Goal: Information Seeking & Learning: Find contact information

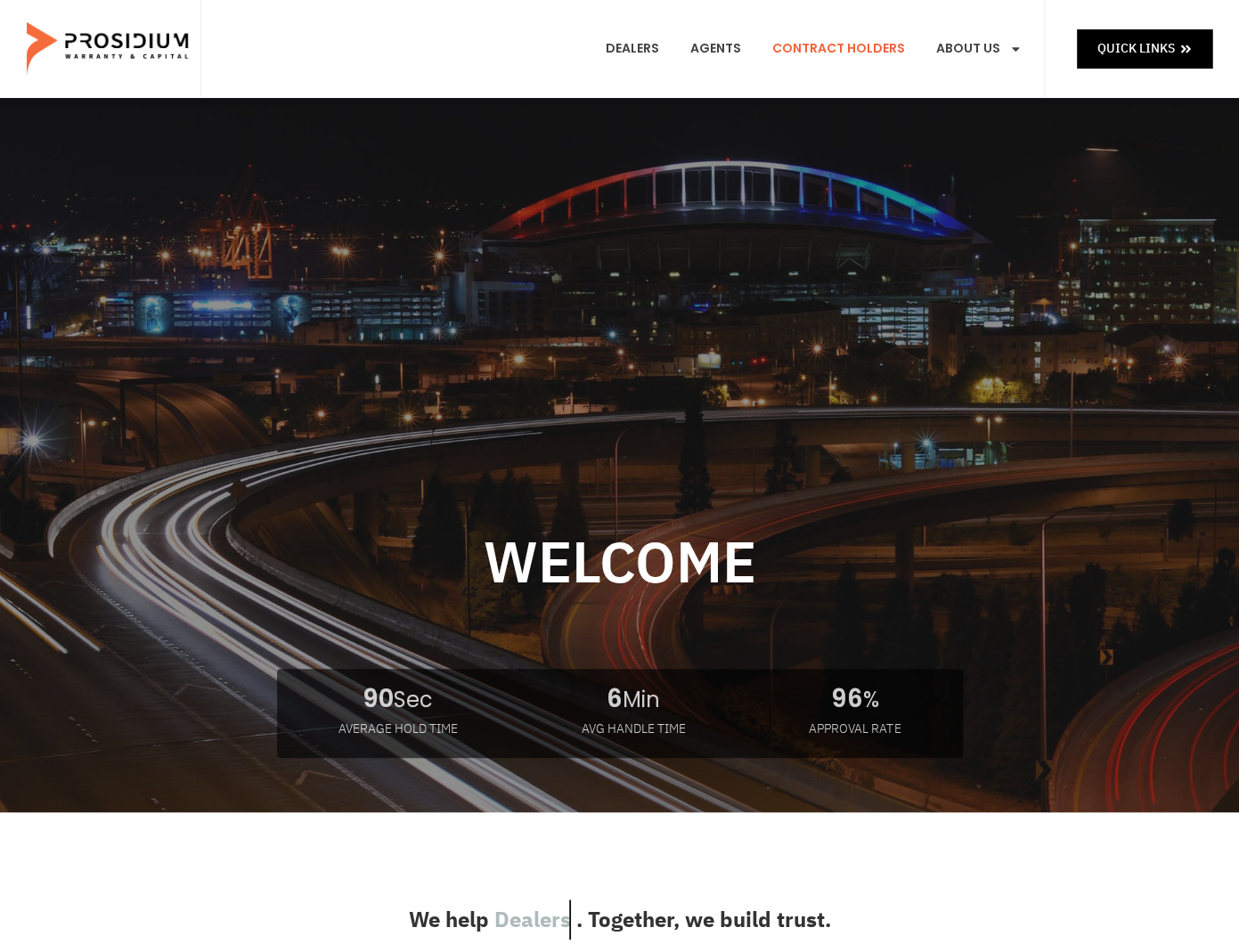
click at [794, 47] on link "Contract Holders" at bounding box center [839, 49] width 160 height 66
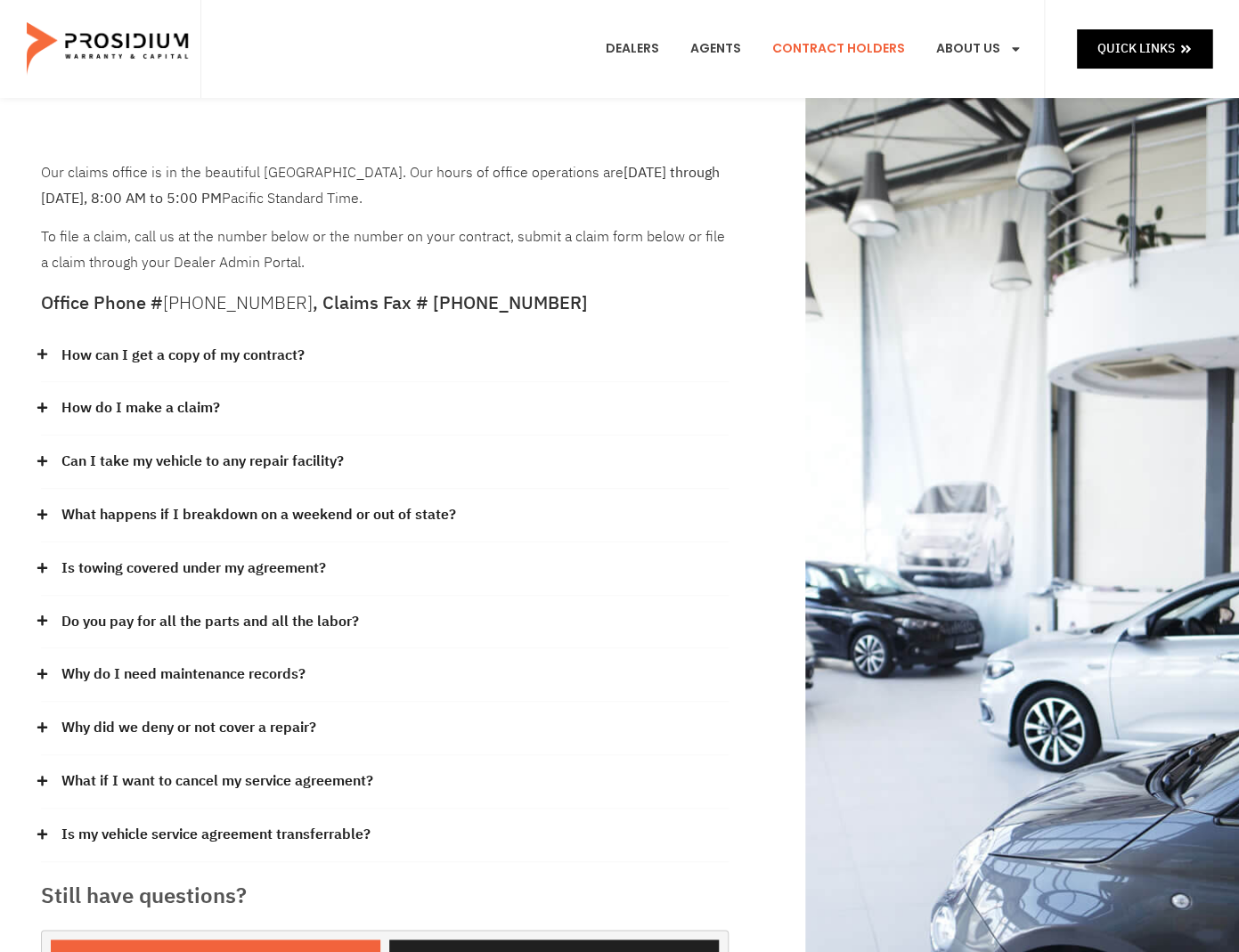
click at [289, 354] on link "How can I get a copy of my contract?" at bounding box center [183, 355] width 243 height 26
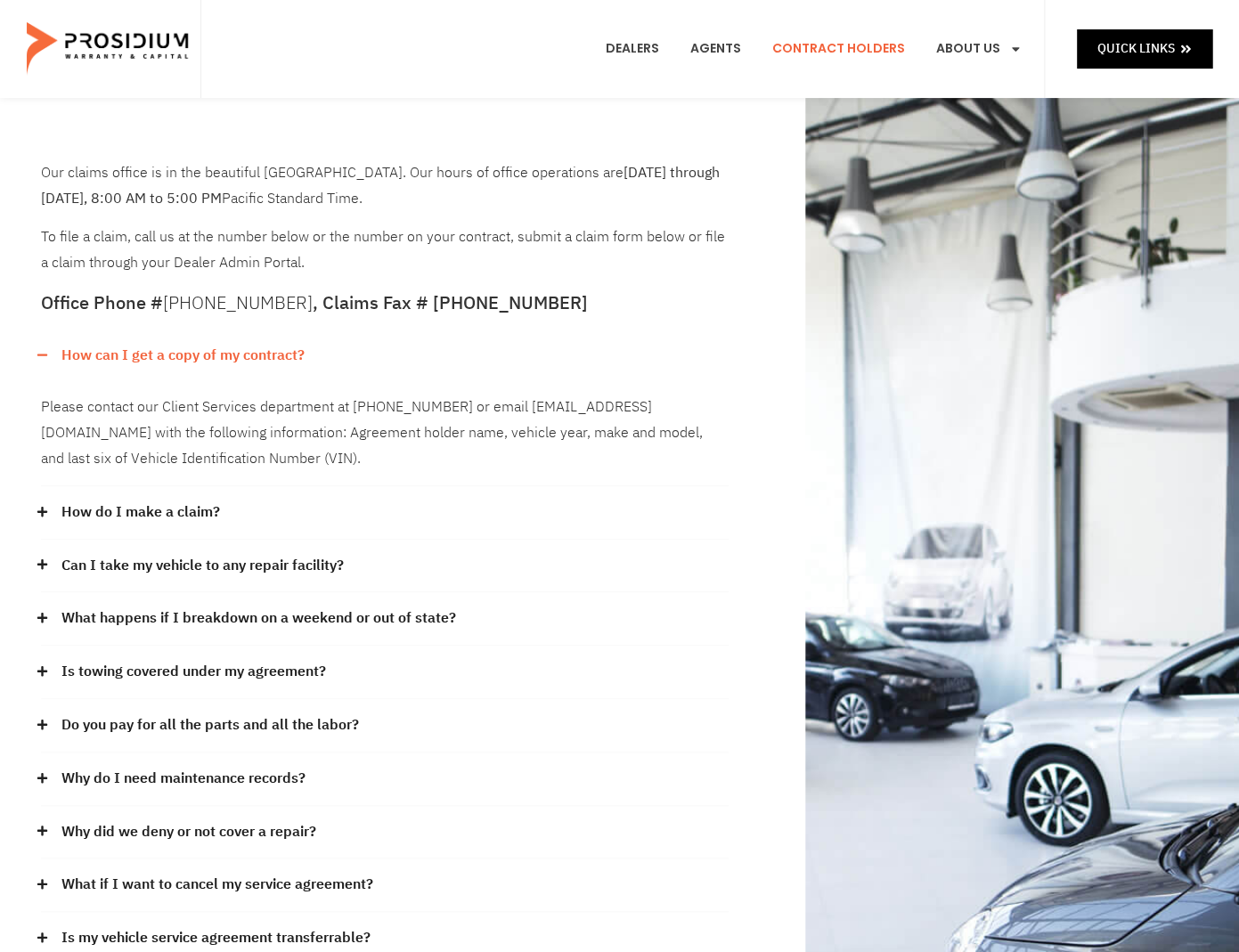
click at [289, 351] on link "How can I get a copy of my contract?" at bounding box center [183, 355] width 243 height 26
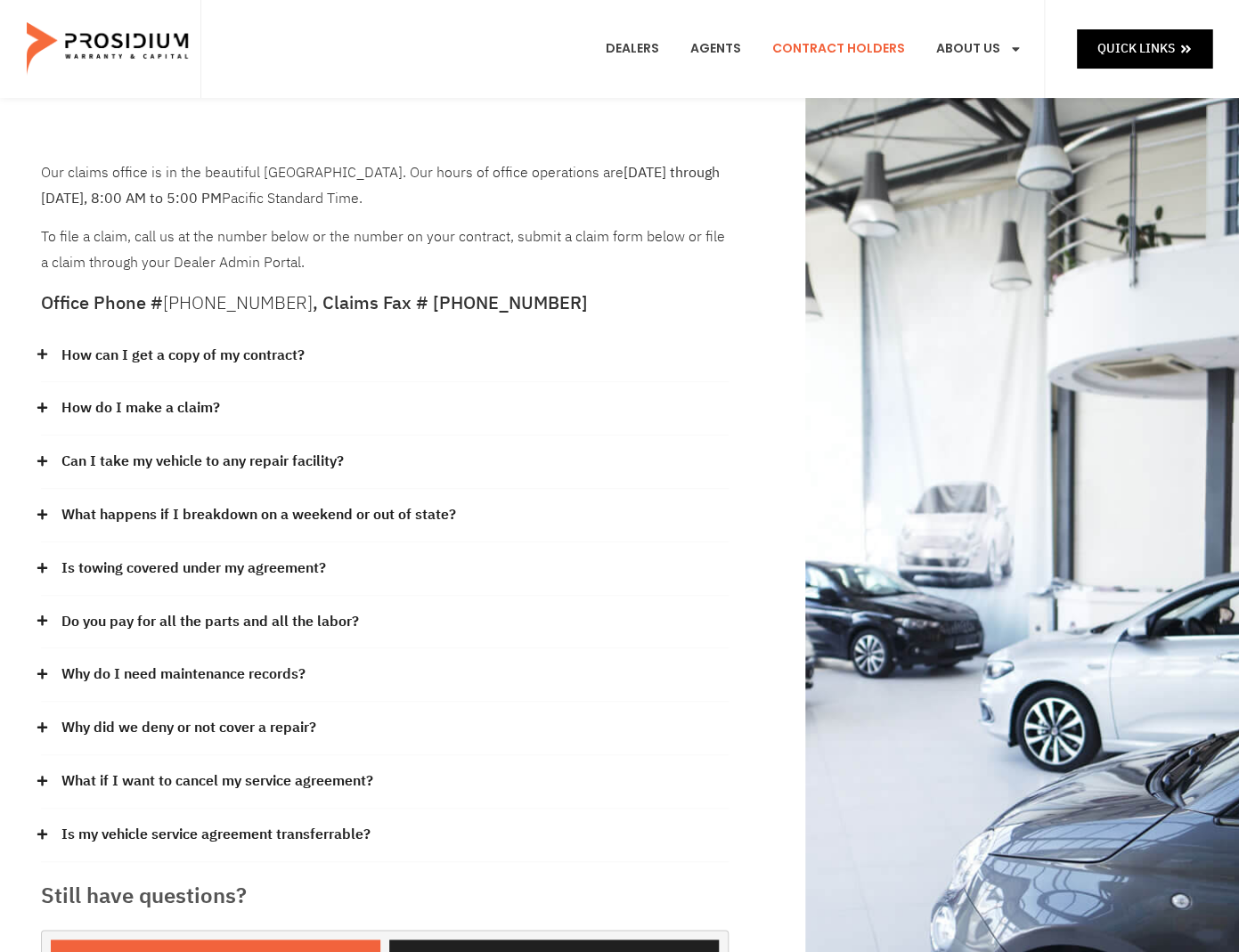
click at [185, 403] on link "How do I make a claim?" at bounding box center [141, 408] width 159 height 26
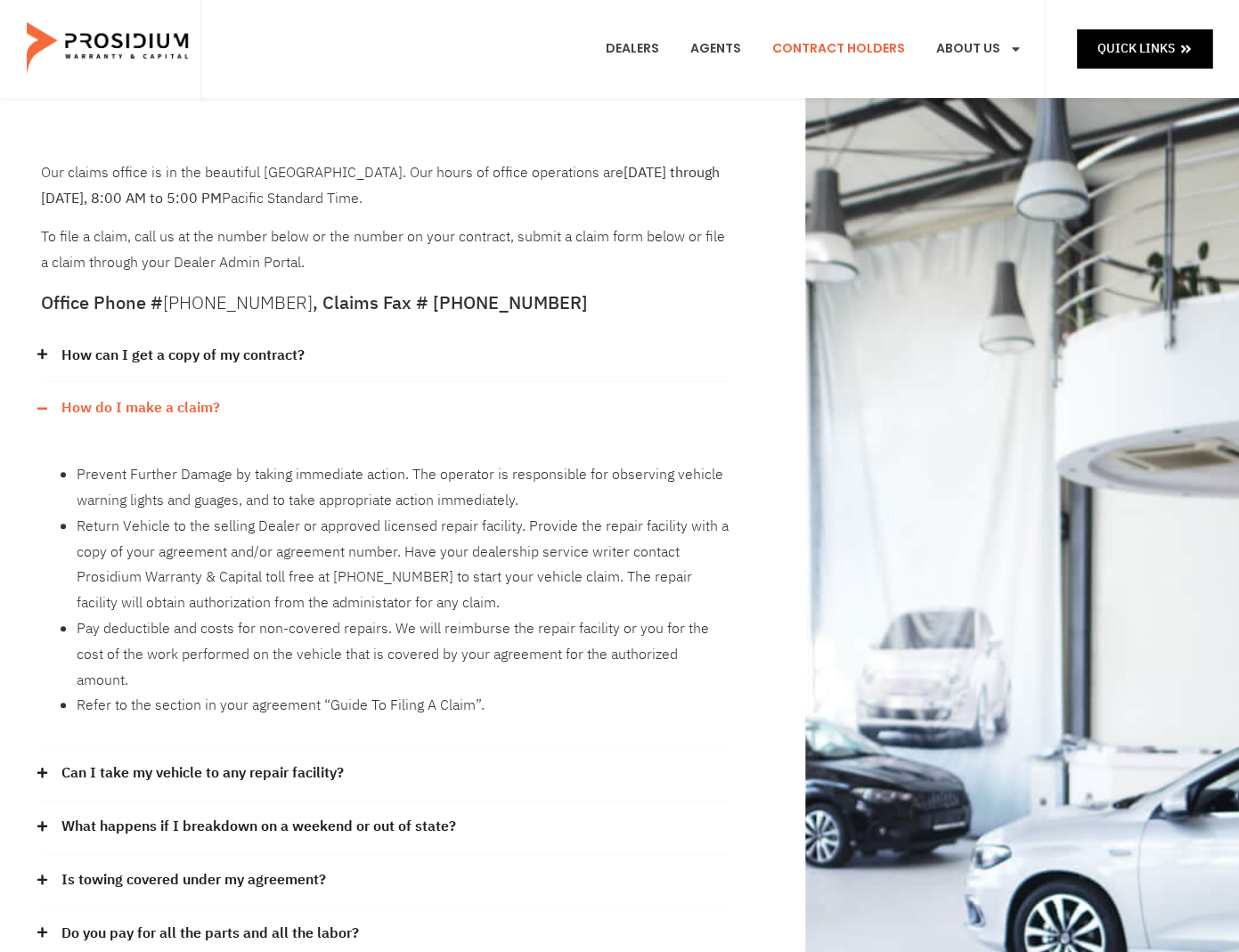
click at [37, 402] on div "Our claims office is in the beautiful Pacific Northwest. Our hours of office op…" at bounding box center [384, 730] width 706 height 1158
click at [40, 411] on icon at bounding box center [42, 408] width 11 height 11
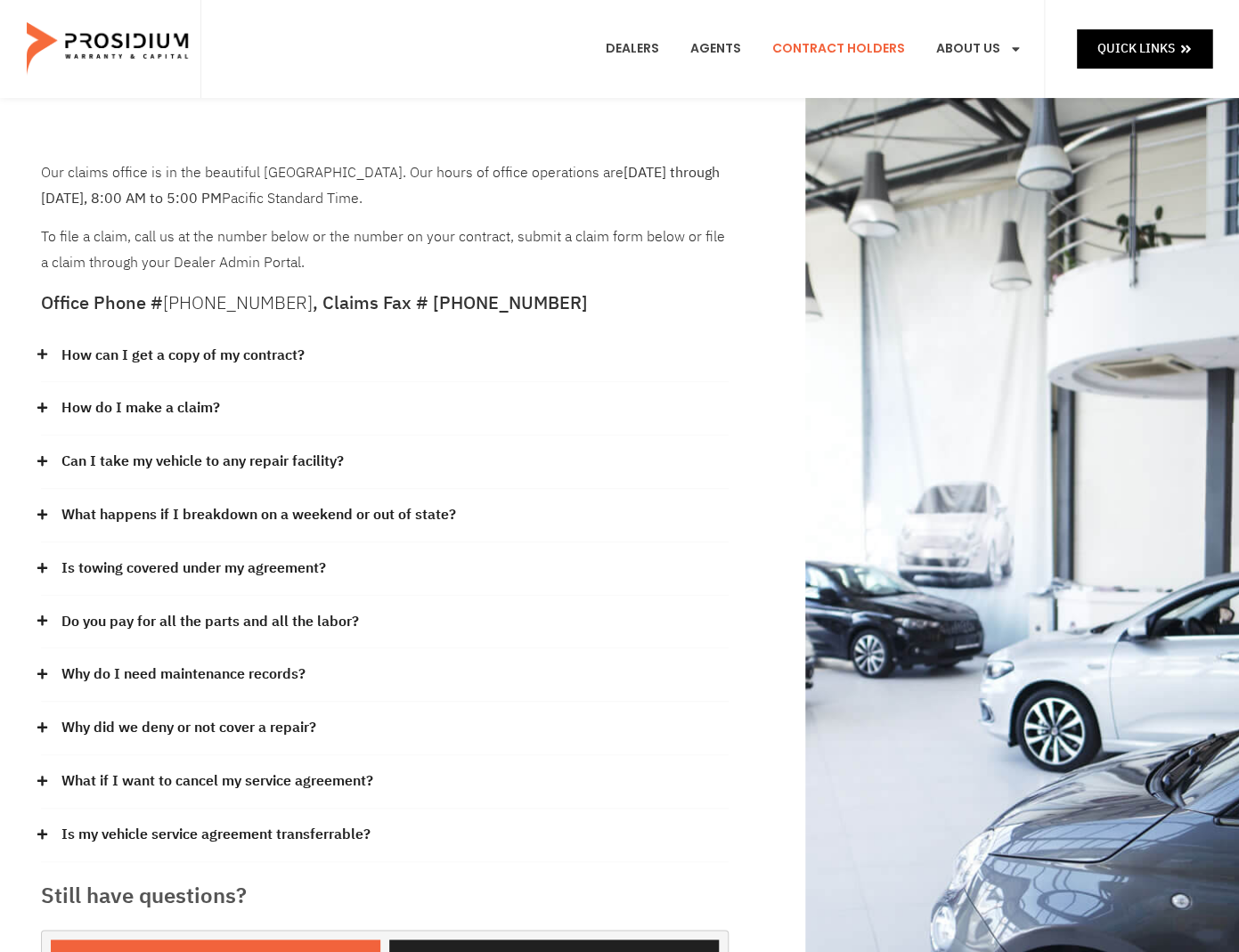
click at [44, 456] on icon at bounding box center [42, 461] width 11 height 11
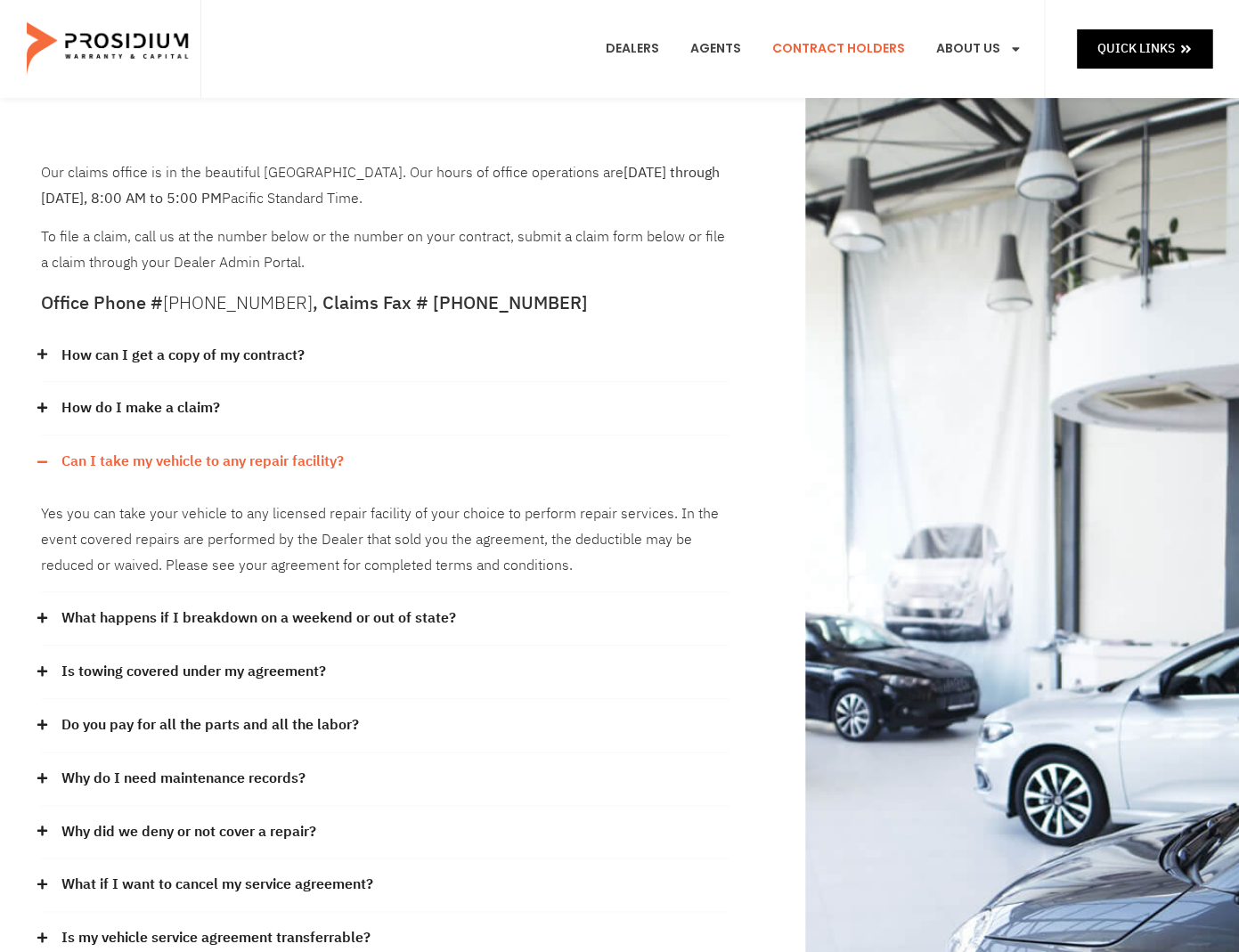
click at [45, 456] on div "Can I take my vehicle to any repair facility?" at bounding box center [385, 462] width 687 height 53
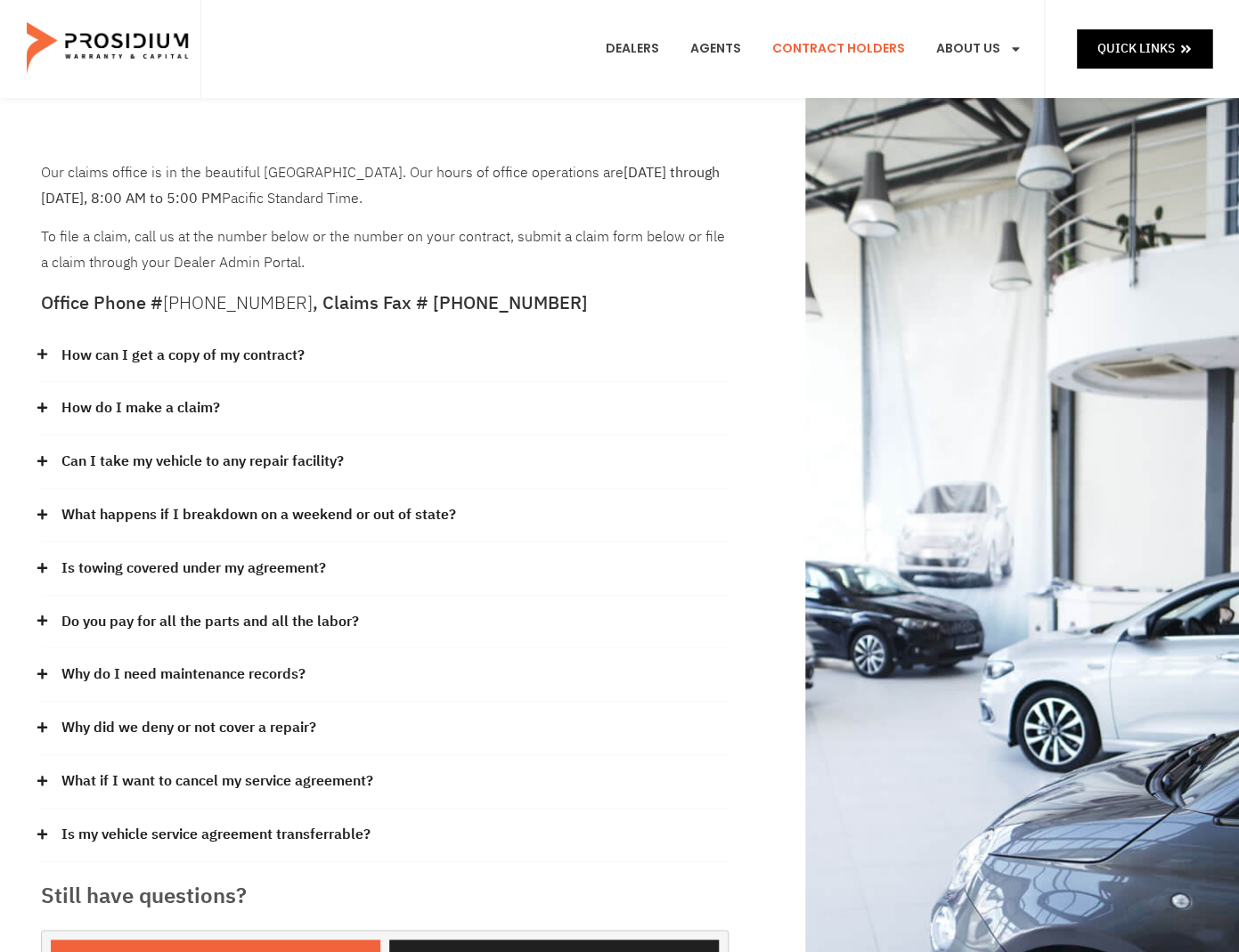
click at [45, 513] on icon at bounding box center [42, 514] width 11 height 11
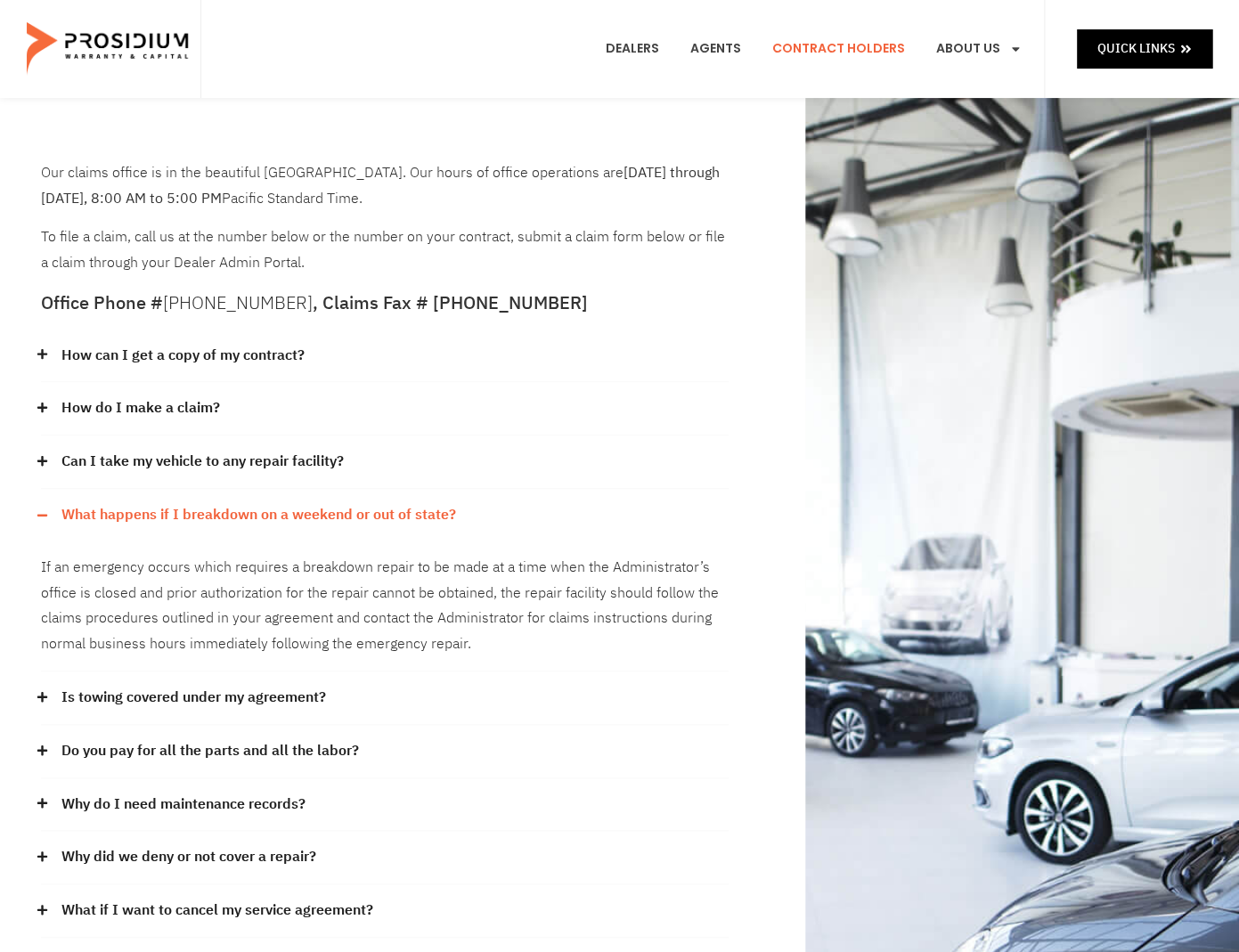
click at [46, 510] on icon at bounding box center [42, 515] width 11 height 11
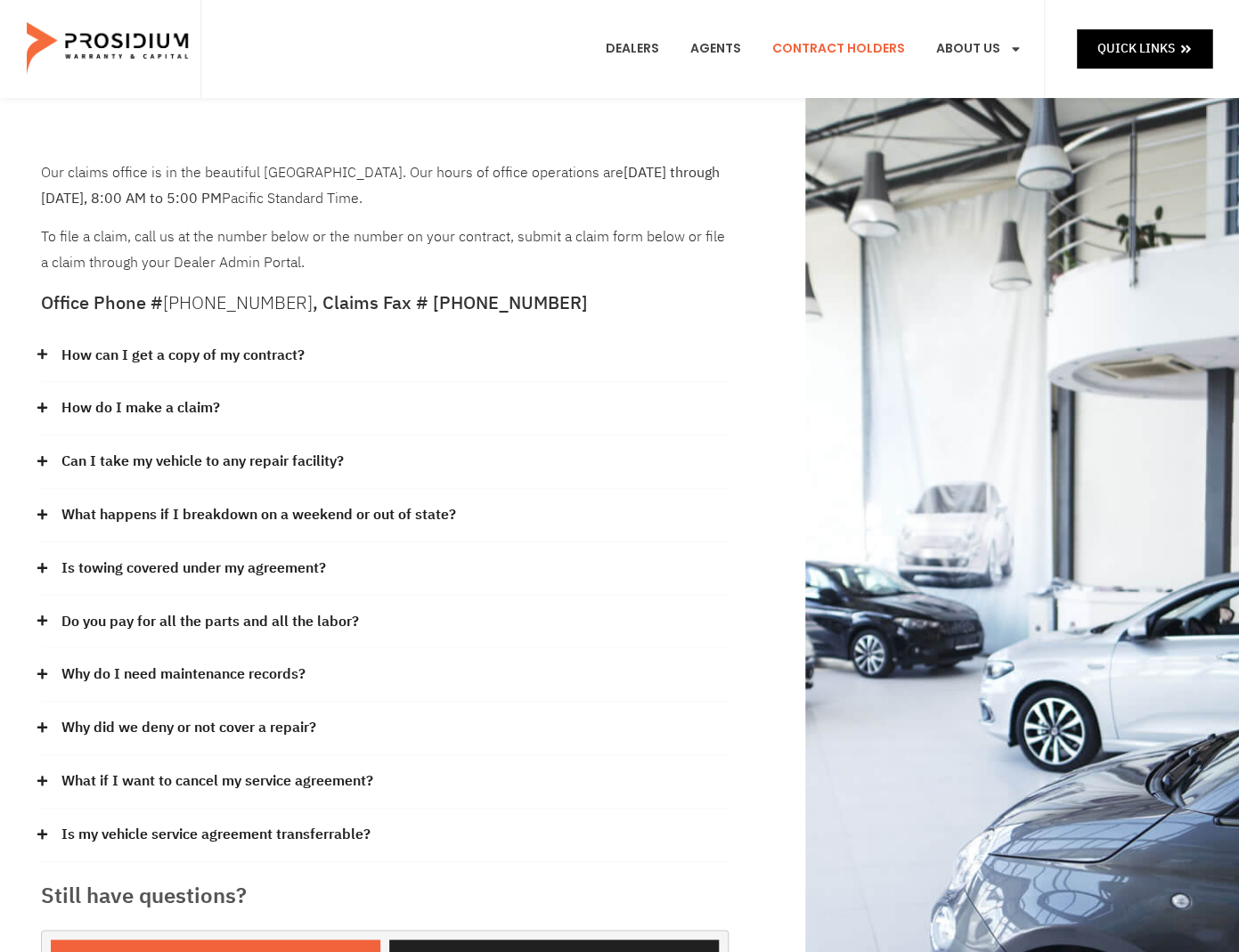
click at [45, 569] on icon at bounding box center [42, 568] width 11 height 11
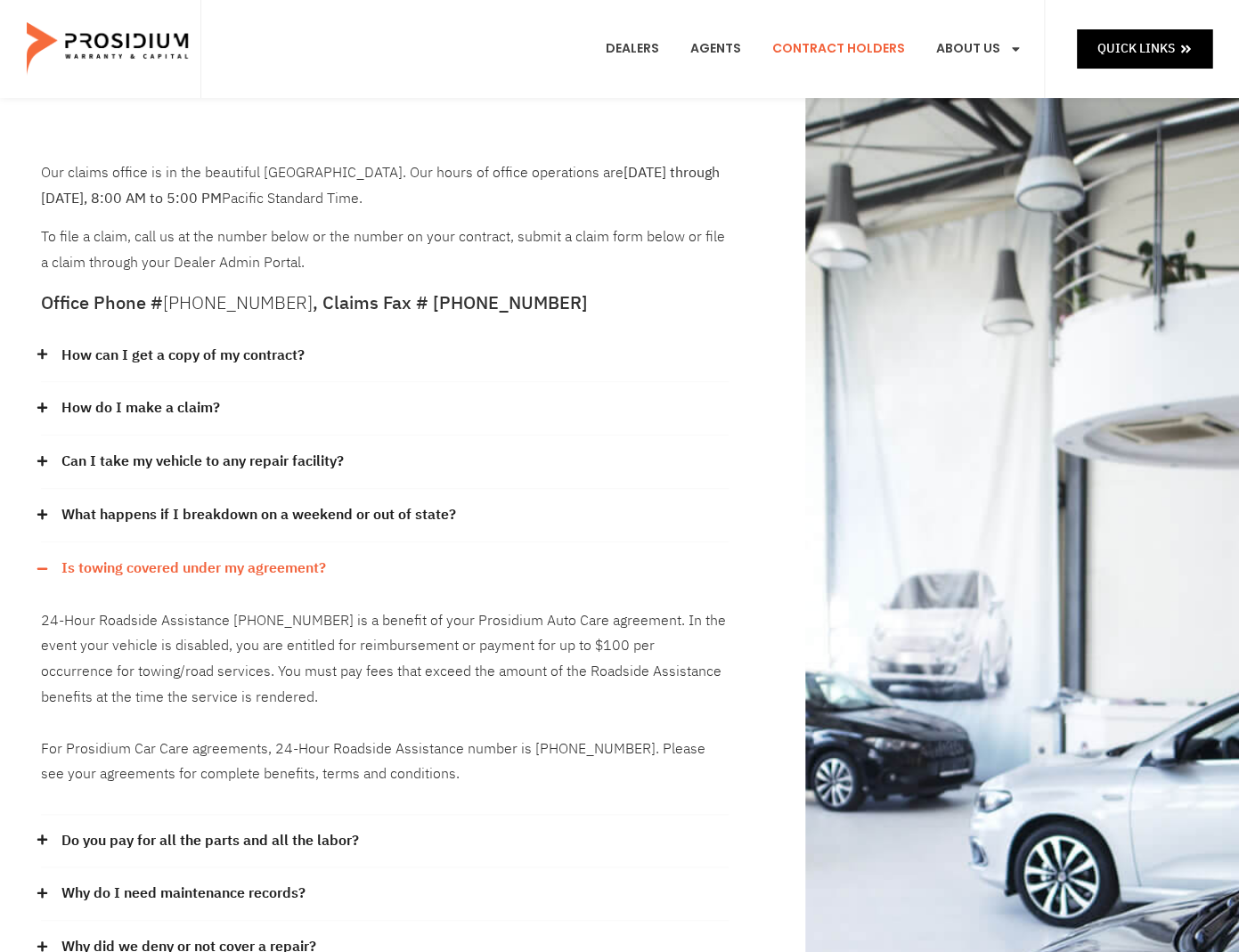
click at [45, 569] on icon at bounding box center [41, 569] width 10 height 2
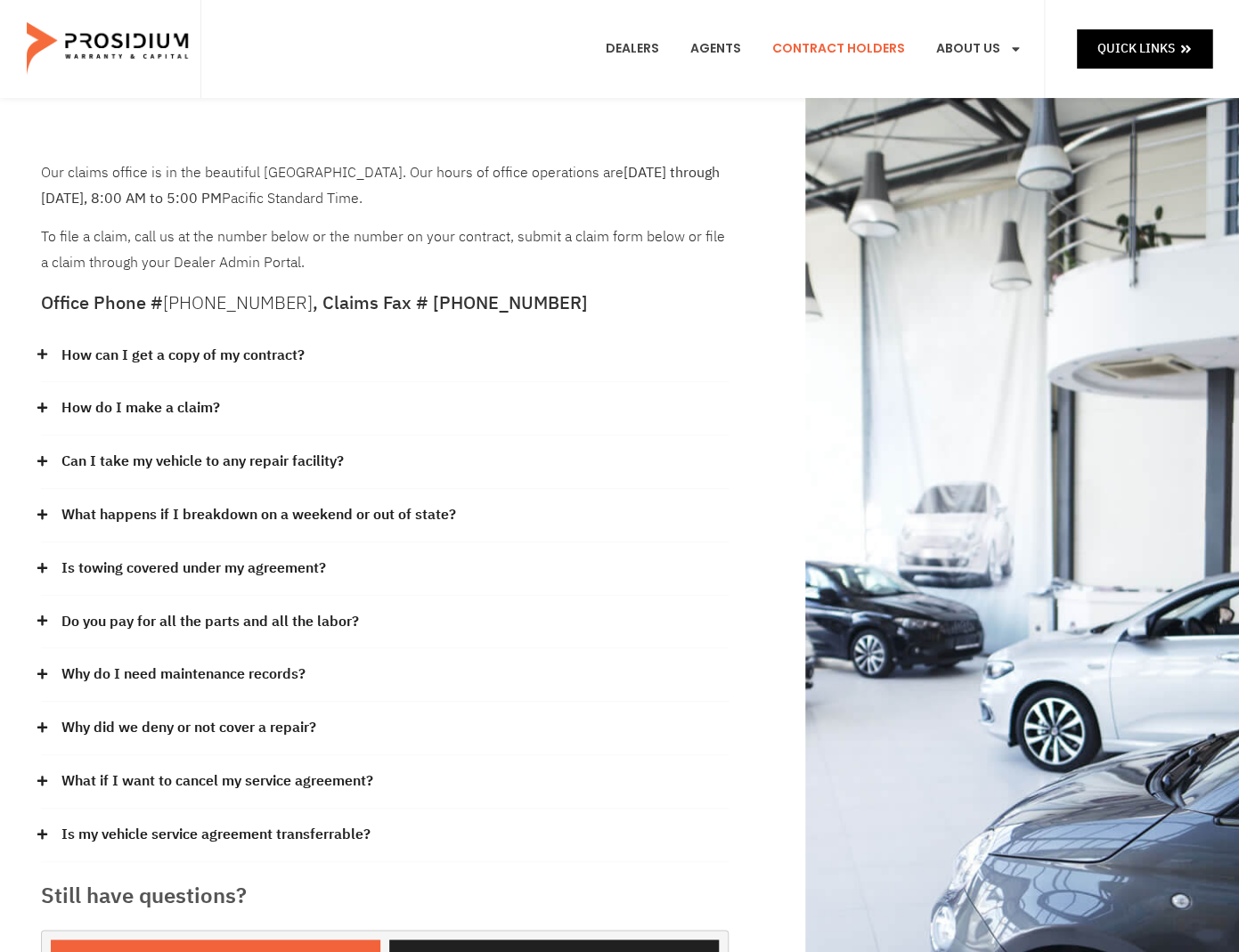
click at [53, 618] on div "Do you pay for all the parts and all the labor?" at bounding box center [385, 623] width 687 height 54
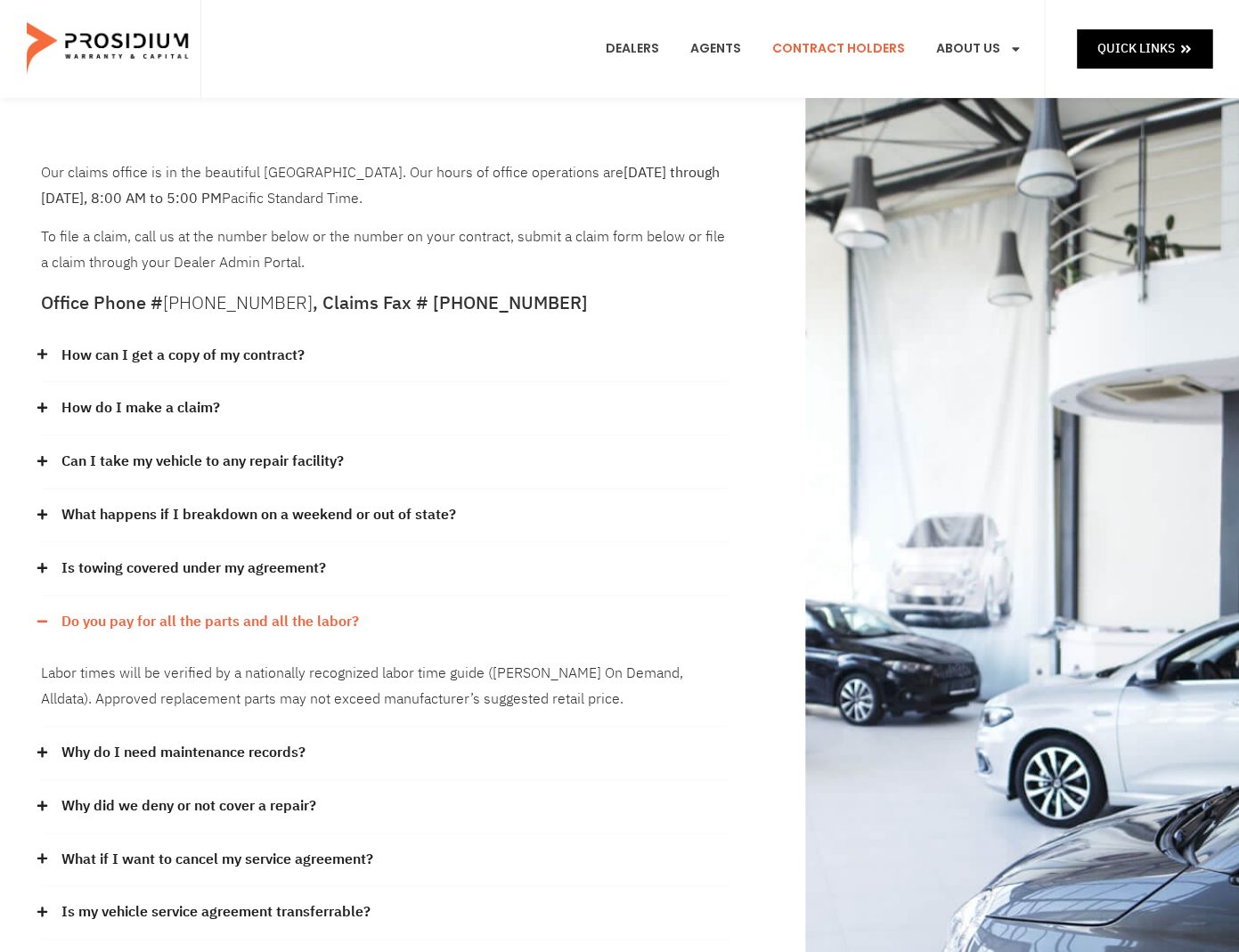
click at [53, 618] on div "Do you pay for all the parts and all the labor?" at bounding box center [385, 622] width 687 height 53
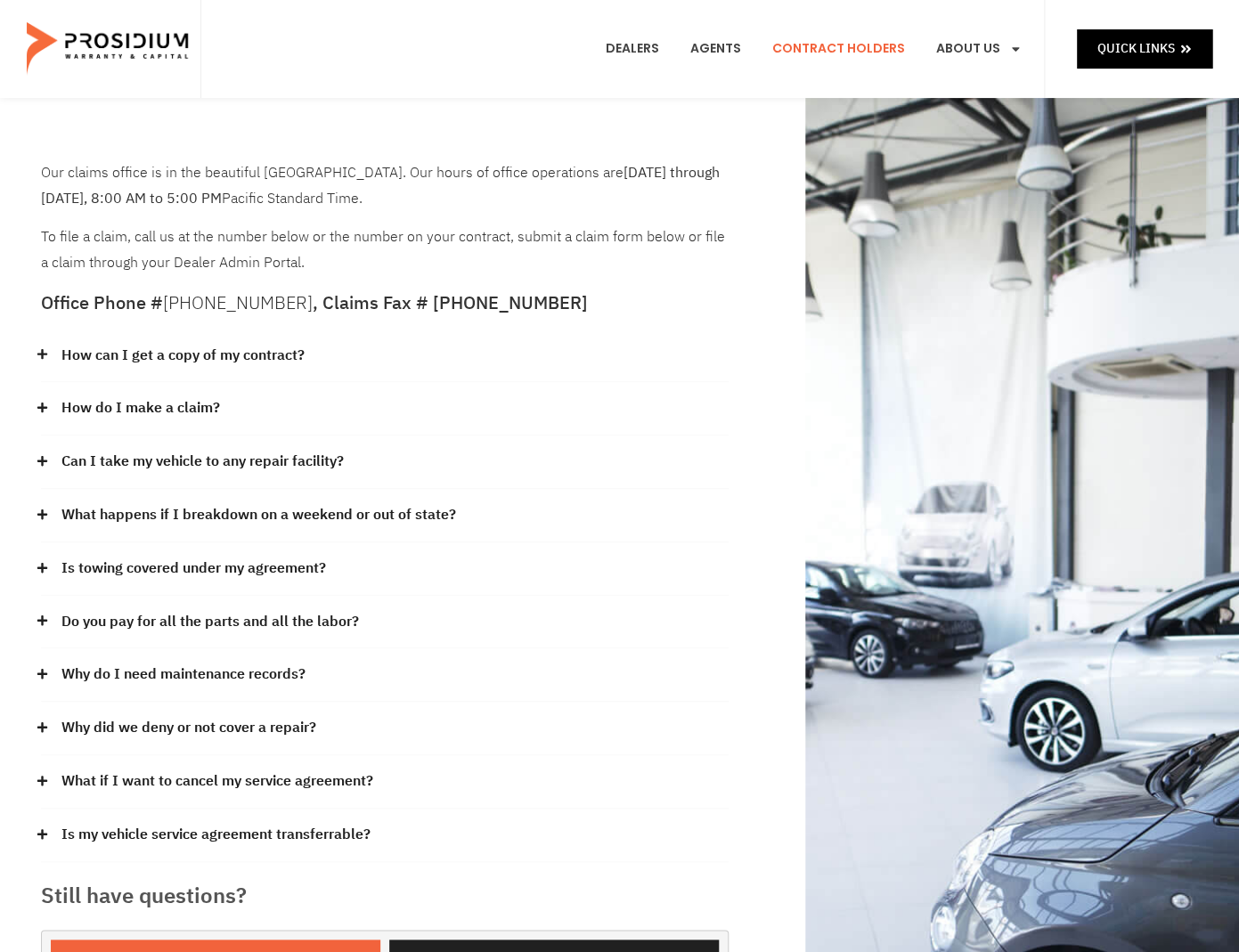
click at [51, 728] on span at bounding box center [47, 728] width 11 height 13
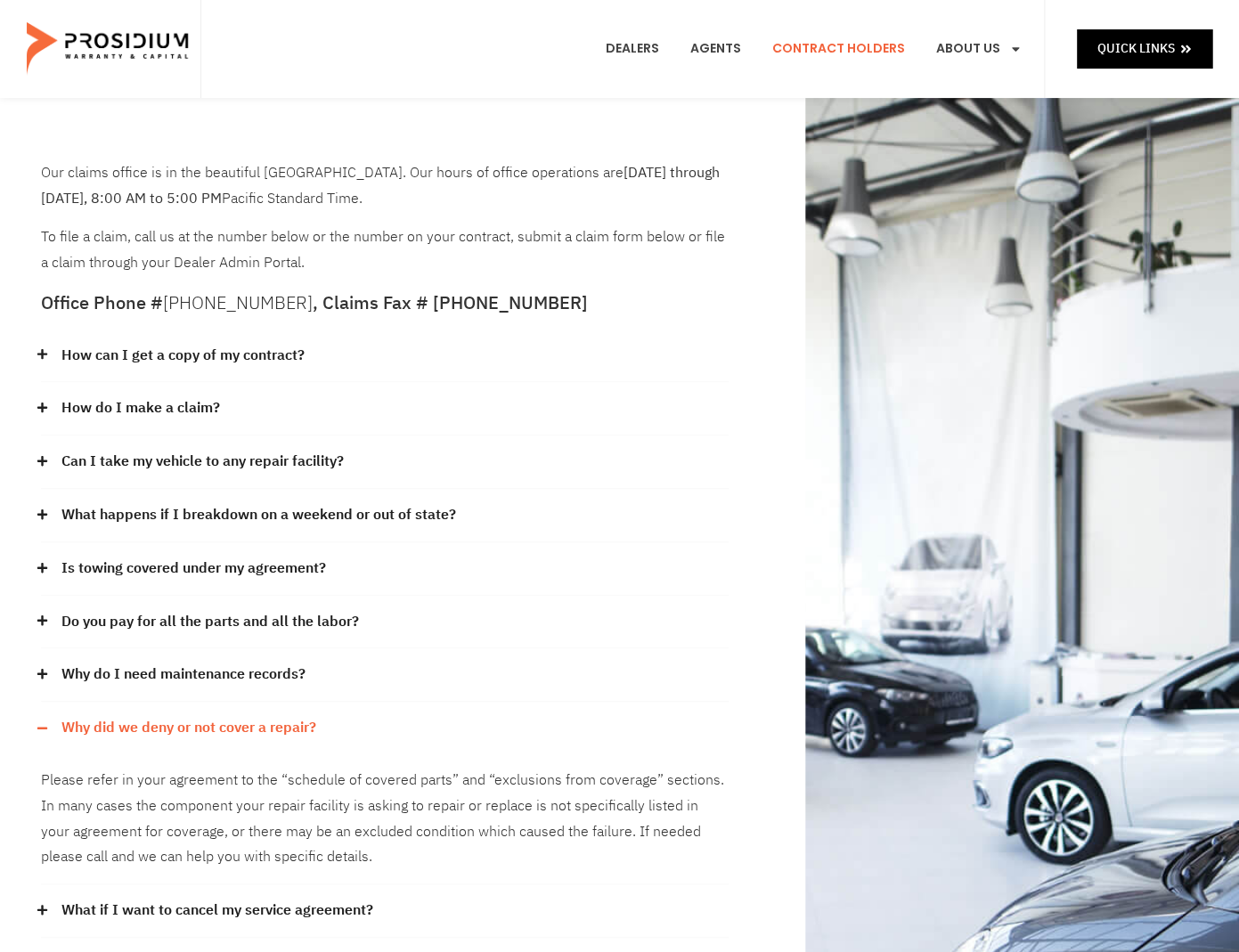
click at [52, 728] on span at bounding box center [47, 728] width 11 height 11
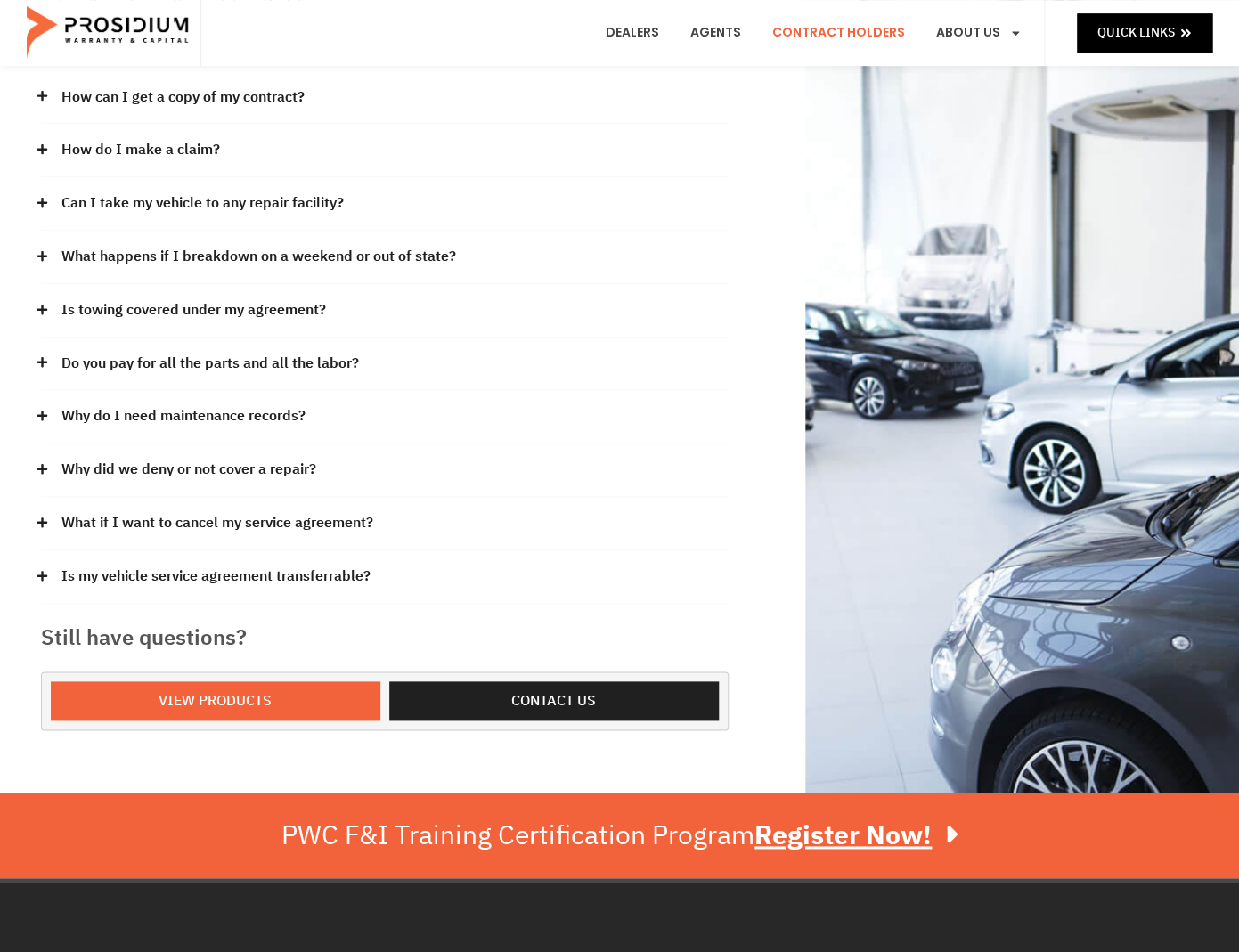
scroll to position [261, 0]
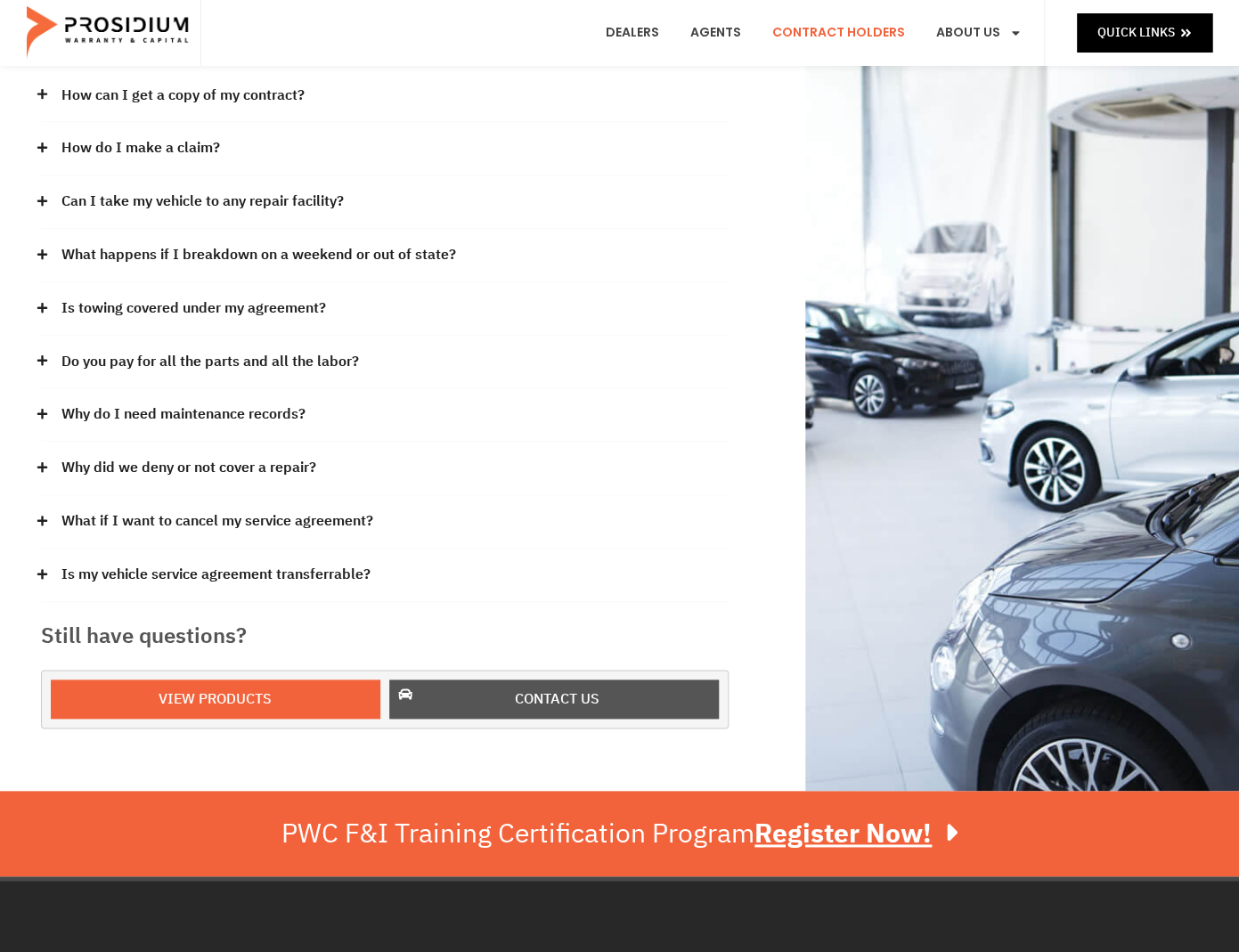
click at [453, 700] on span "Contact us" at bounding box center [557, 699] width 283 height 26
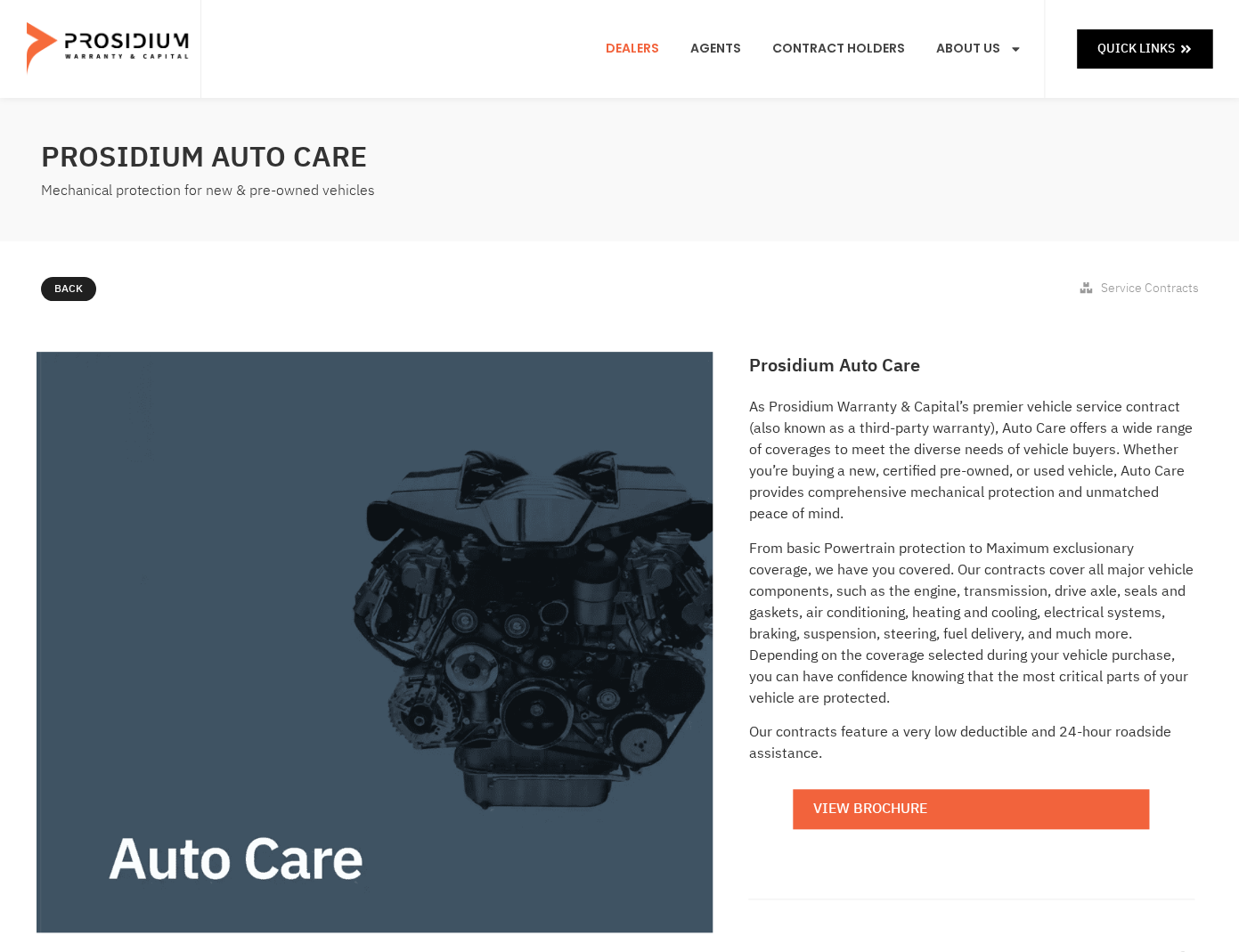
click at [635, 45] on link "Dealers" at bounding box center [633, 49] width 80 height 66
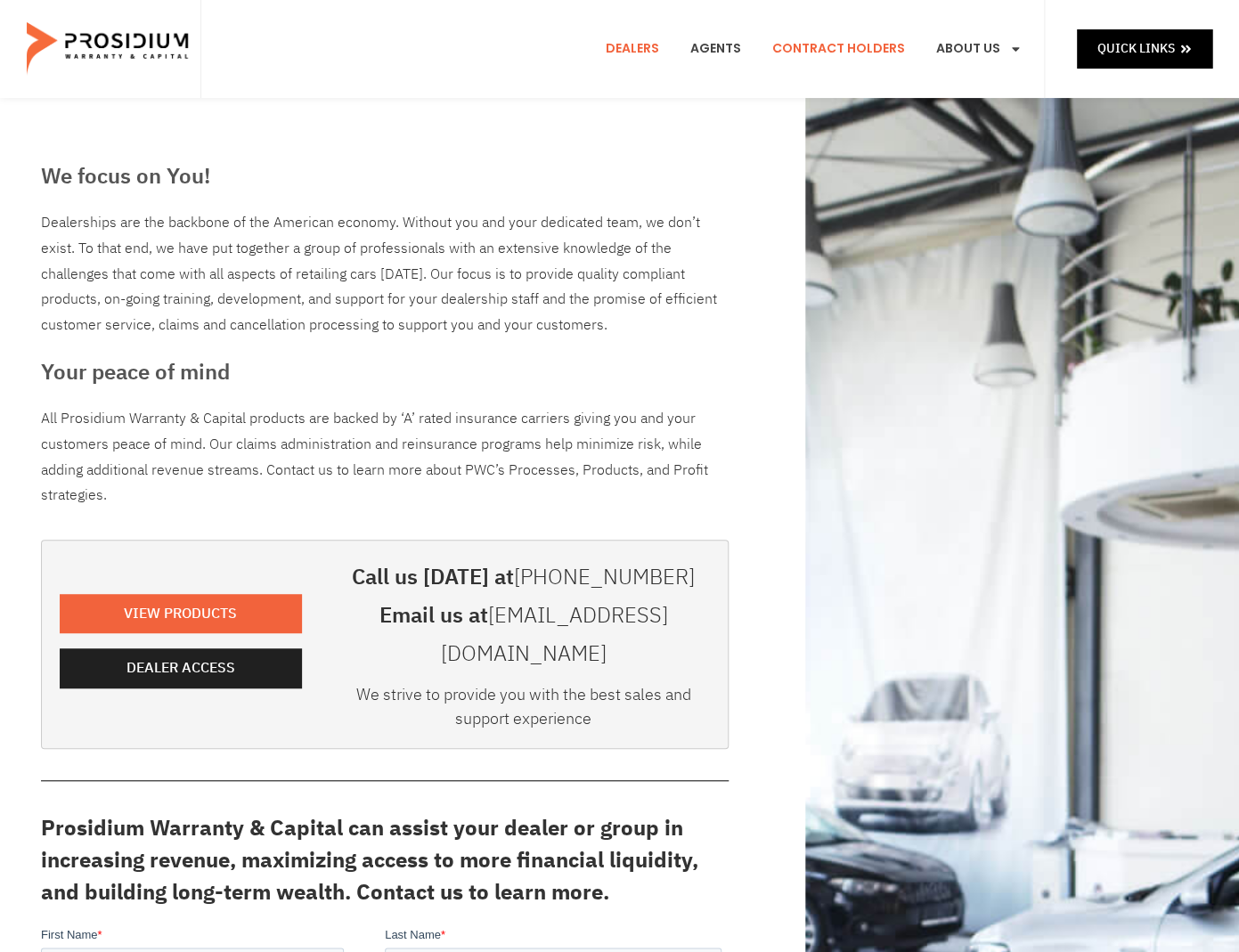
click at [821, 44] on link "Contract Holders" at bounding box center [839, 49] width 160 height 66
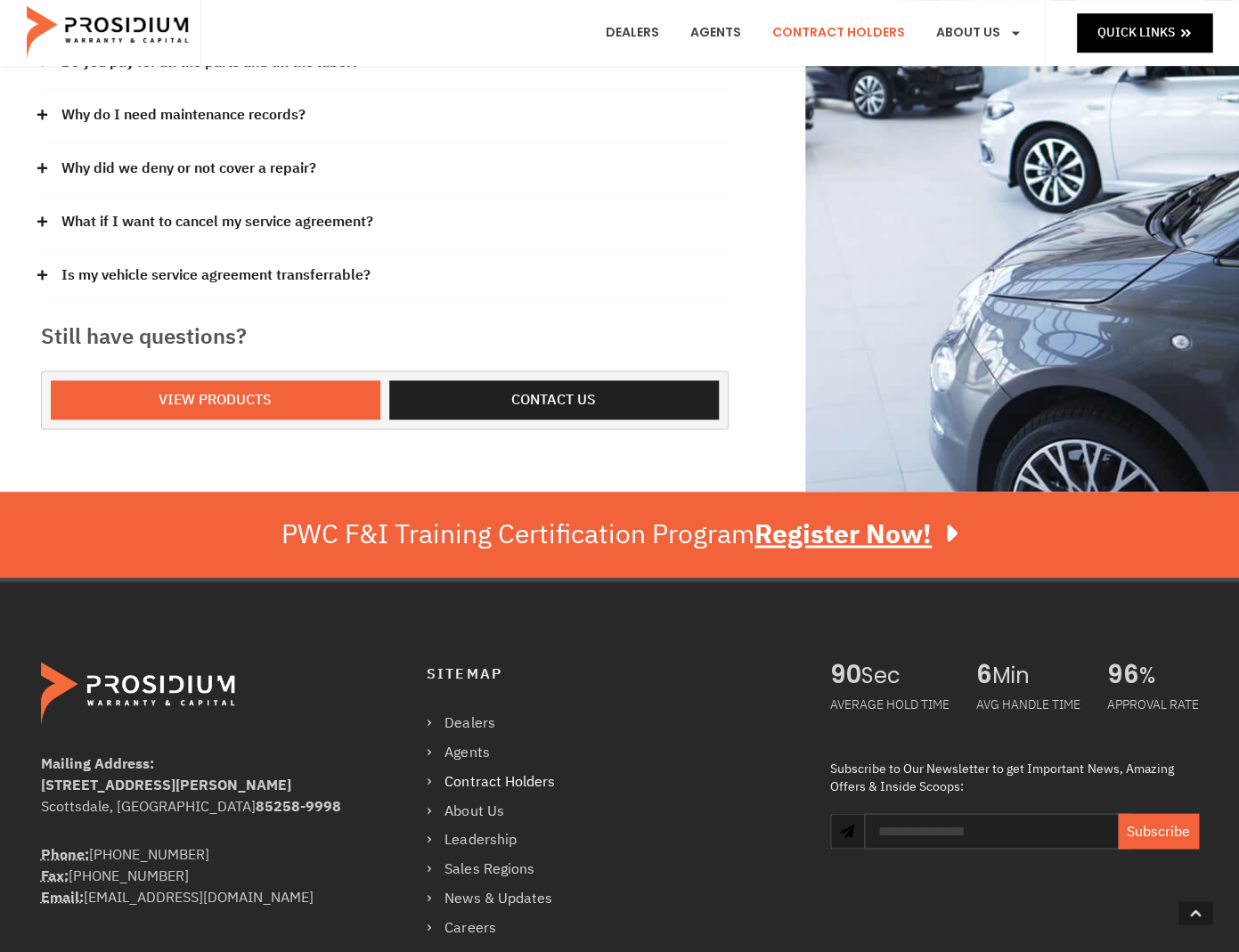
scroll to position [560, 0]
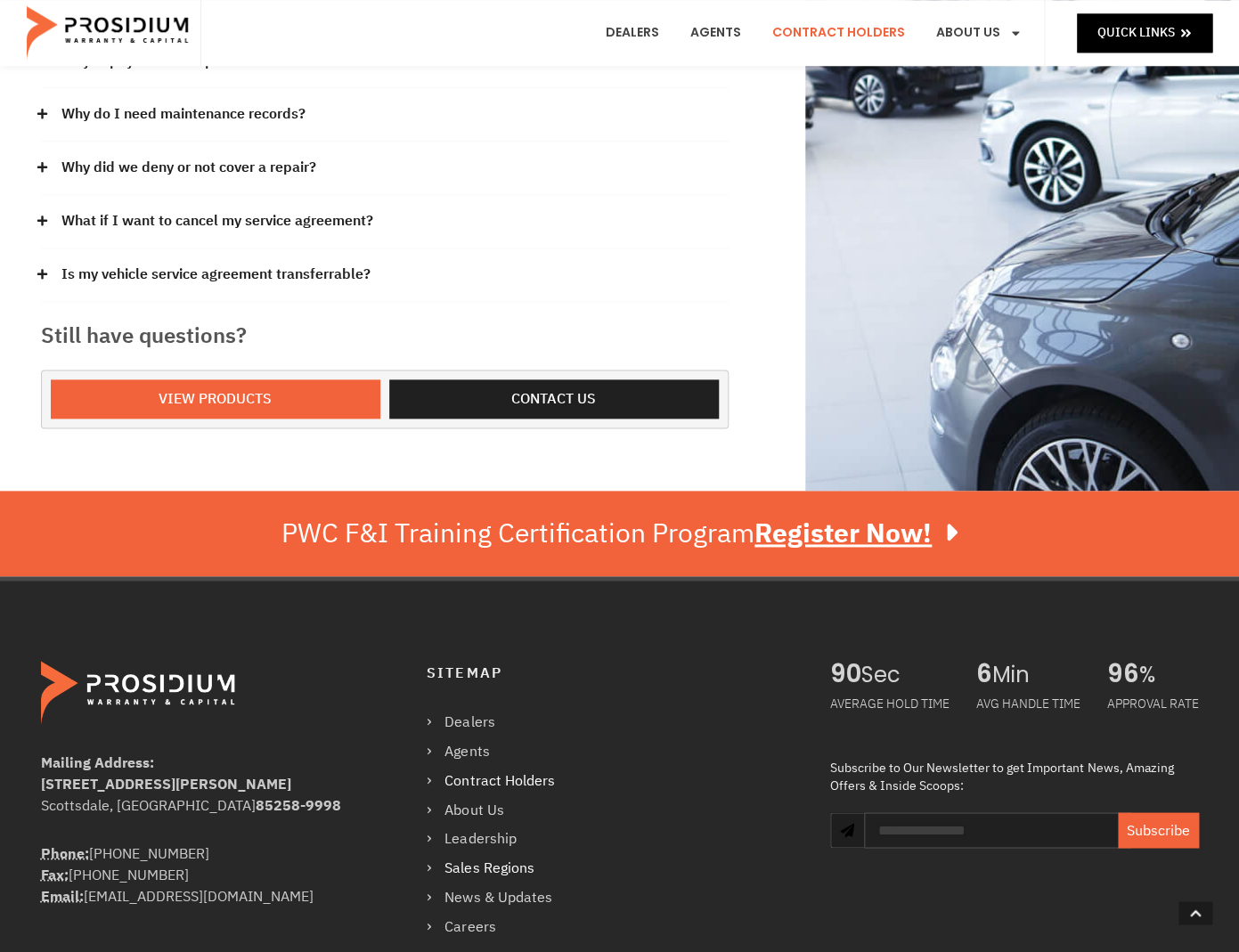
click at [480, 872] on link "Sales Regions" at bounding box center [500, 868] width 146 height 26
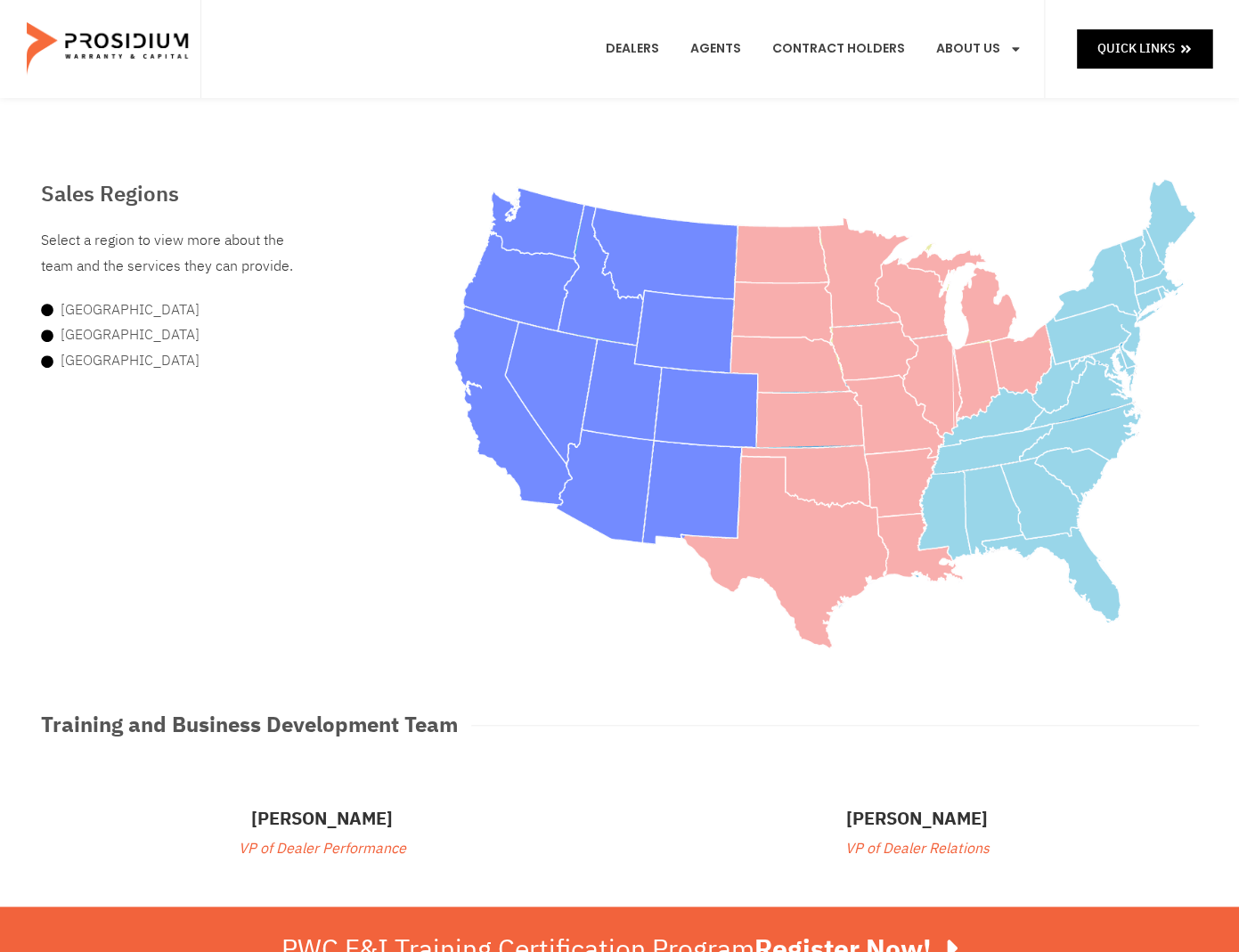
click at [453, 178] on area at bounding box center [453, 178] width 0 height 0
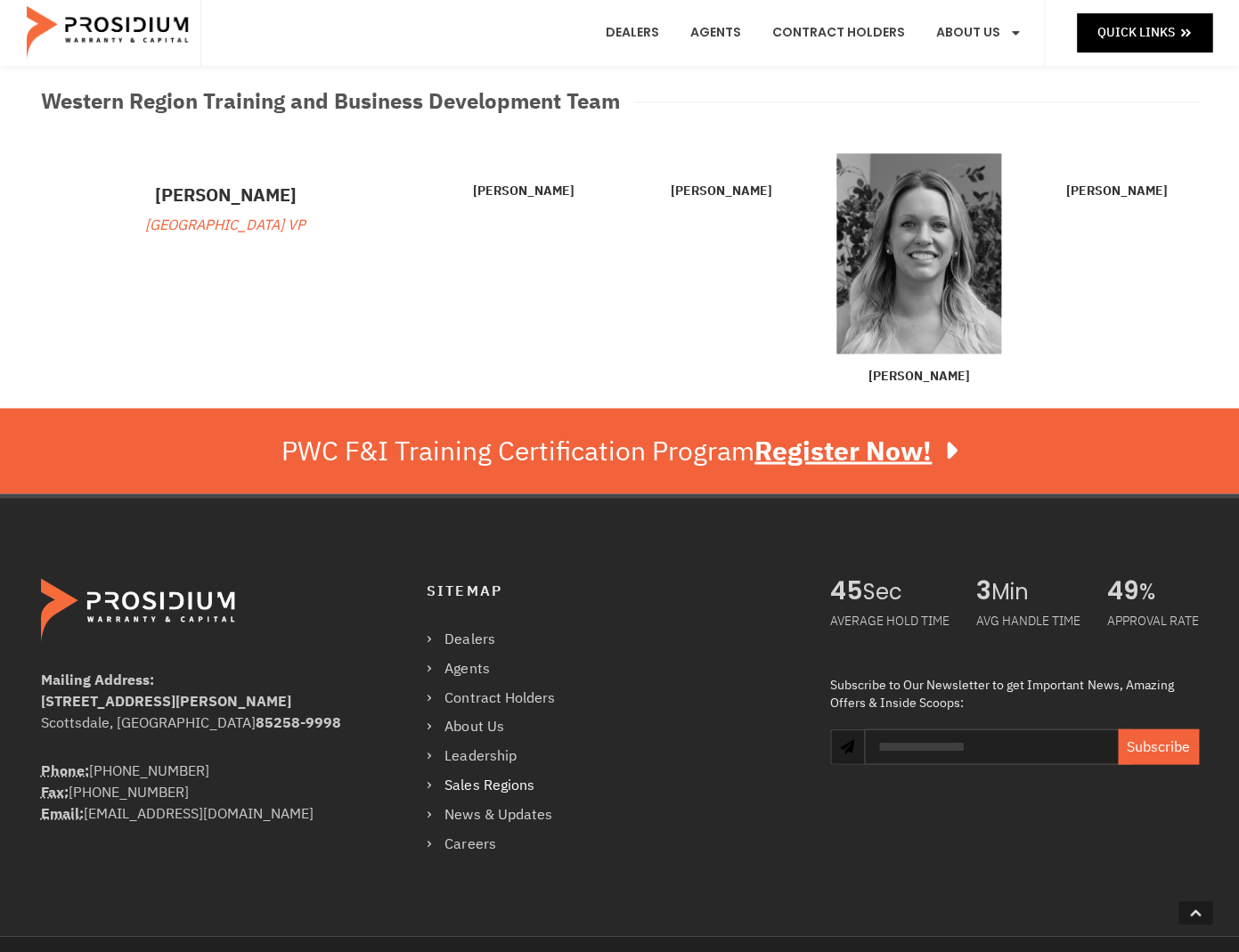
scroll to position [839, 0]
